Goal: Task Accomplishment & Management: Manage account settings

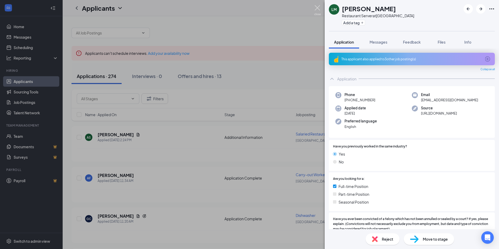
click at [318, 10] on img at bounding box center [317, 10] width 7 height 10
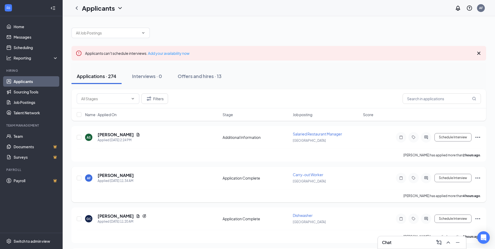
scroll to position [70, 0]
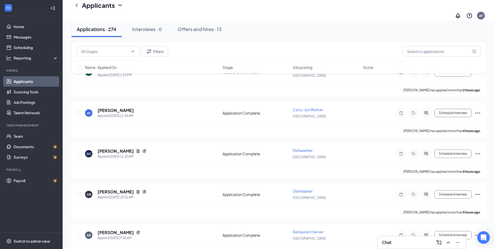
click at [409, 239] on div "Chat" at bounding box center [422, 242] width 80 height 8
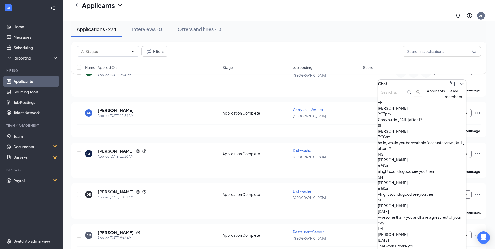
click at [321, 39] on div "Applications · 274 Interviews · 0 Offers and hires · 13" at bounding box center [279, 29] width 415 height 26
click at [461, 84] on button at bounding box center [462, 84] width 8 height 8
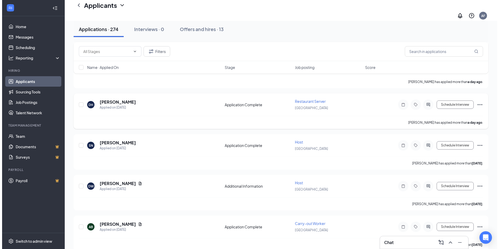
scroll to position [696, 0]
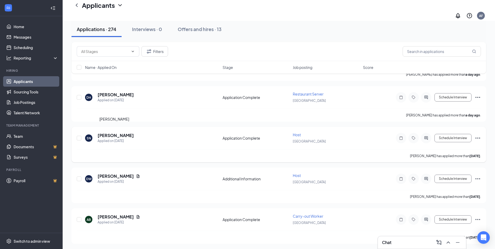
click at [112, 133] on h5 "[PERSON_NAME]" at bounding box center [116, 136] width 36 height 6
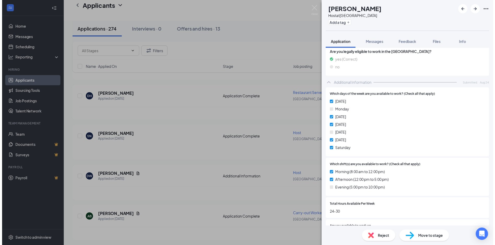
scroll to position [209, 0]
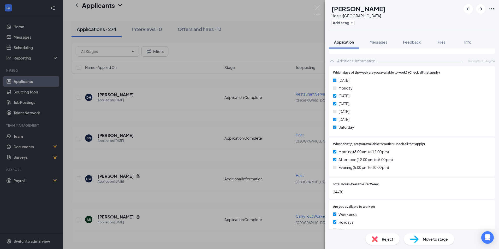
click at [489, 11] on icon "Ellipses" at bounding box center [492, 9] width 6 height 6
click at [466, 21] on link "View full application" at bounding box center [453, 18] width 34 height 6
drag, startPoint x: 177, startPoint y: 141, endPoint x: 174, endPoint y: 141, distance: 2.9
click at [175, 141] on div "SN [PERSON_NAME] Host at [GEOGRAPHIC_DATA] Add a tag Application Messages Feedb…" at bounding box center [249, 124] width 499 height 249
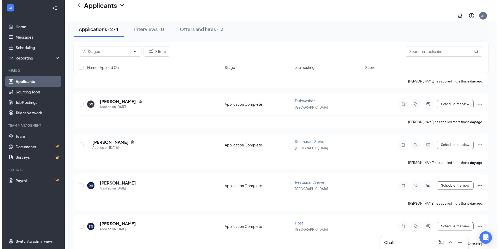
scroll to position [627, 0]
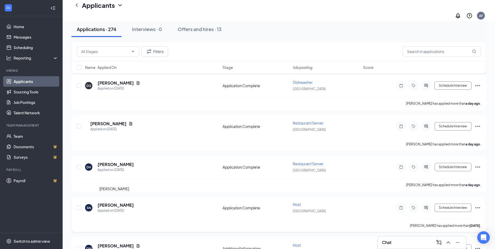
drag, startPoint x: 100, startPoint y: 199, endPoint x: 103, endPoint y: 199, distance: 2.7
click at [100, 202] on h5 "[PERSON_NAME]" at bounding box center [116, 205] width 36 height 6
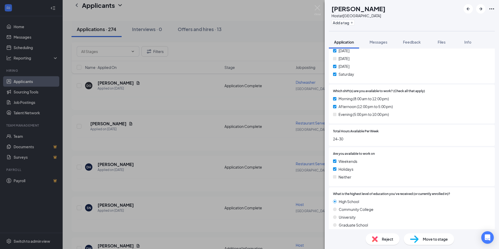
scroll to position [139, 0]
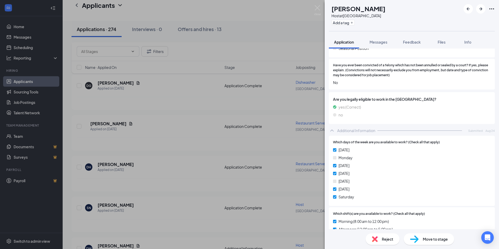
click at [489, 7] on icon "Ellipses" at bounding box center [492, 9] width 6 height 6
click at [460, 19] on link "View full application" at bounding box center [453, 18] width 34 height 6
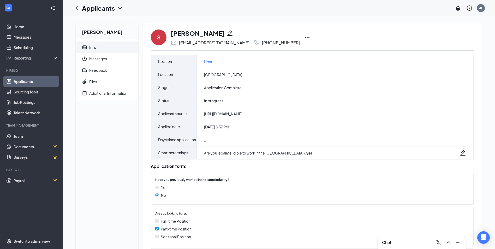
click at [304, 36] on icon "Ellipses" at bounding box center [307, 37] width 6 height 6
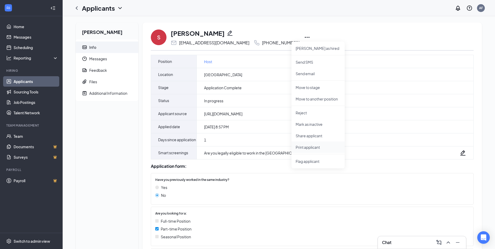
click at [301, 149] on p "Print applicant" at bounding box center [318, 147] width 45 height 5
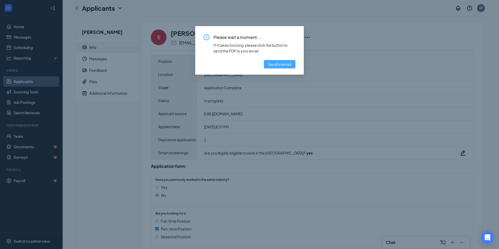
click at [284, 66] on span "Send to email" at bounding box center [279, 64] width 23 height 6
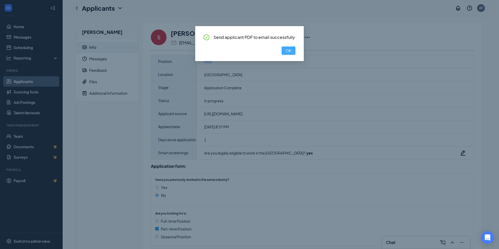
click at [286, 50] on span "OK" at bounding box center [288, 51] width 5 height 6
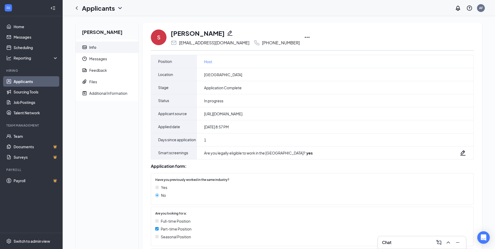
click at [291, 36] on div "S Sarina Nguyen thuynguyen8433@yahoo.com +1 (812) 457-2845 Mark as hired Send S…" at bounding box center [312, 37] width 323 height 17
click at [304, 37] on icon "Ellipses" at bounding box center [307, 37] width 6 height 6
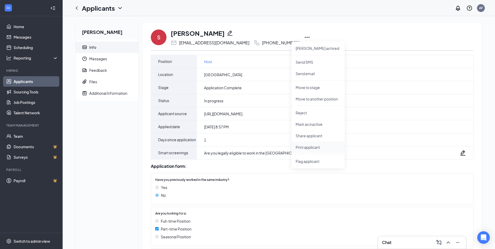
click at [301, 145] on p "Print applicant" at bounding box center [318, 147] width 45 height 5
